Goal: Navigation & Orientation: Go to known website

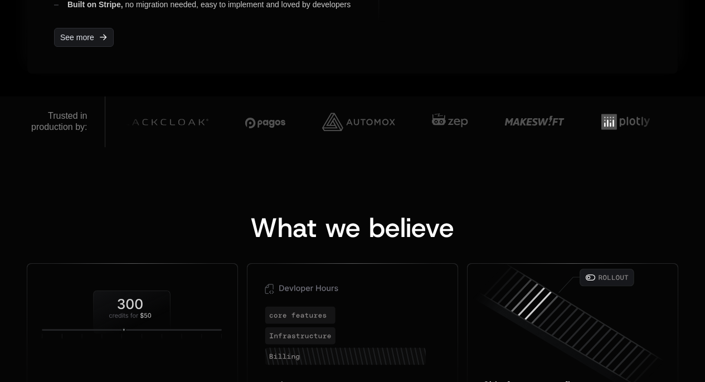
scroll to position [947, 0]
